Goal: Find specific page/section: Find specific page/section

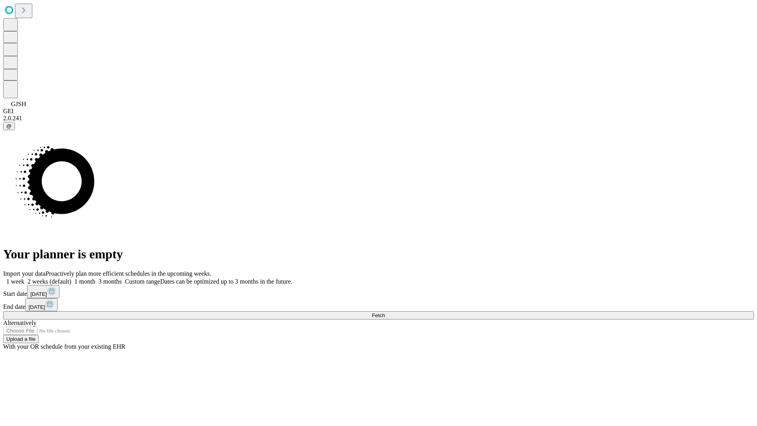
click at [385, 312] on span "Fetch" at bounding box center [378, 315] width 13 height 6
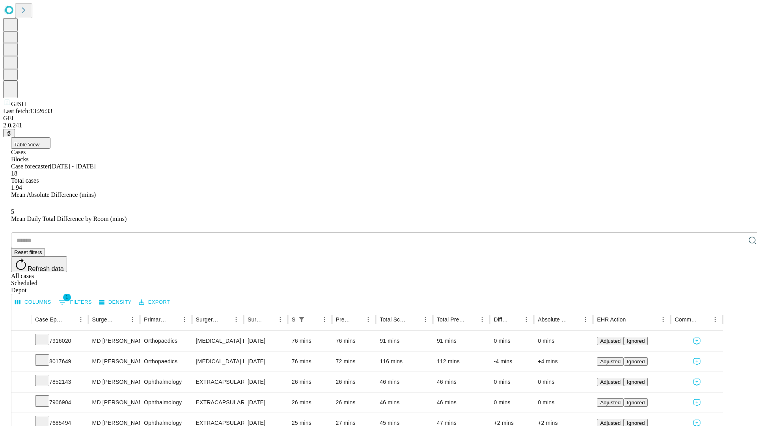
click at [39, 142] on span "Table View" at bounding box center [26, 145] width 25 height 6
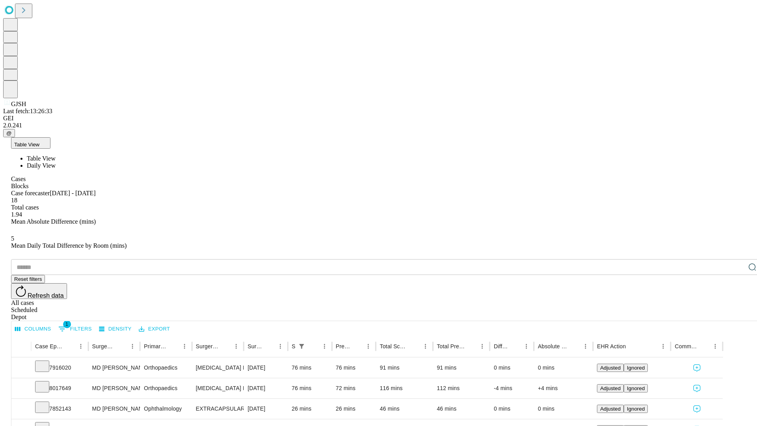
click at [56, 162] on span "Daily View" at bounding box center [41, 165] width 29 height 7
